Goal: Task Accomplishment & Management: Use online tool/utility

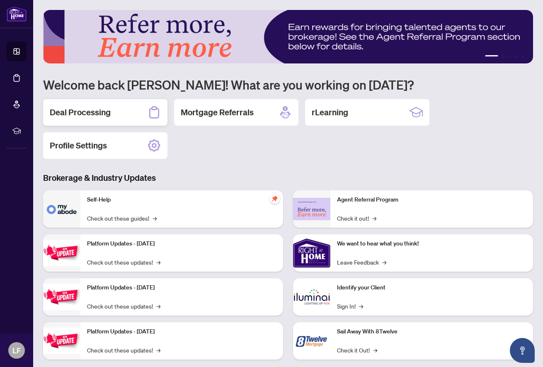
click at [105, 119] on div "Deal Processing" at bounding box center [105, 112] width 124 height 27
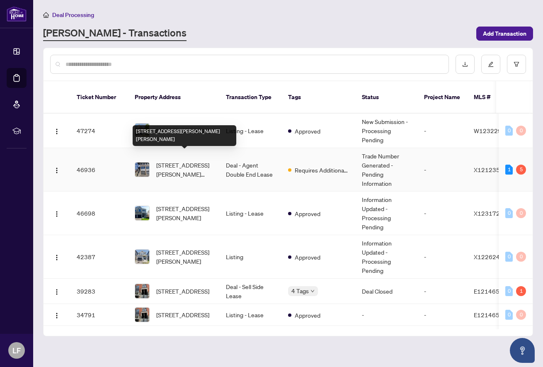
scroll to position [4, 0]
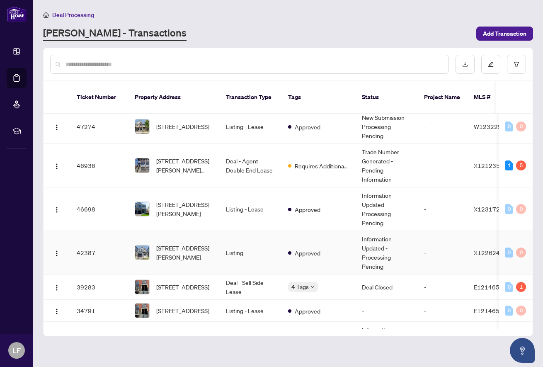
click at [190, 243] on span "[STREET_ADDRESS][PERSON_NAME]" at bounding box center [184, 252] width 56 height 18
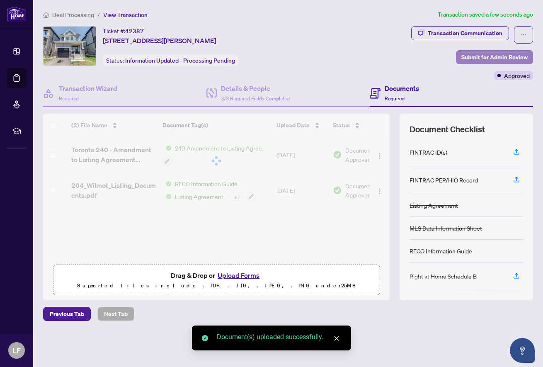
click at [489, 56] on span "Submit for Admin Review" at bounding box center [495, 57] width 66 height 13
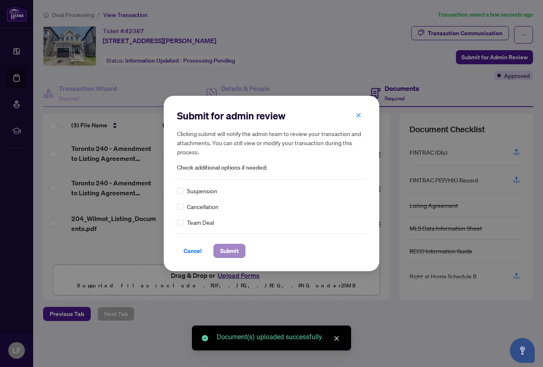
click at [233, 253] on span "Submit" at bounding box center [229, 250] width 19 height 13
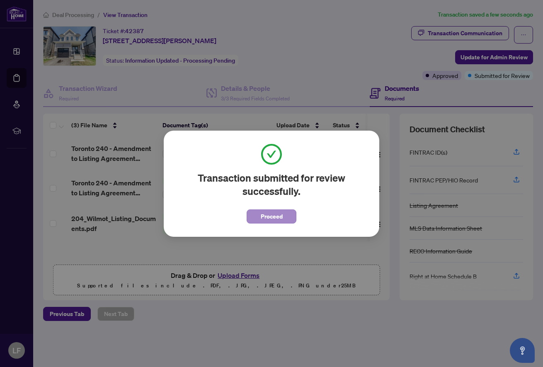
click at [274, 213] on span "Proceed" at bounding box center [272, 216] width 22 height 13
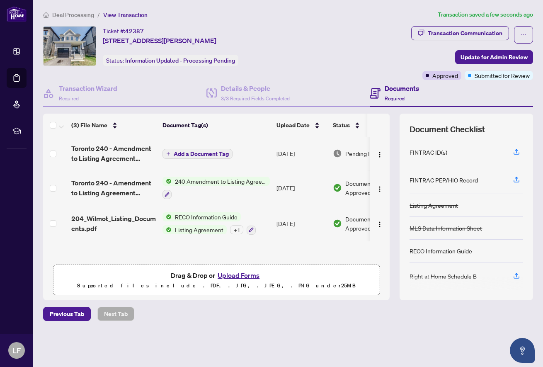
click at [205, 0] on main "Deal Processing / View Transaction Transaction saved a few seconds ago Ticket #…" at bounding box center [288, 183] width 510 height 367
